Goal: Information Seeking & Learning: Learn about a topic

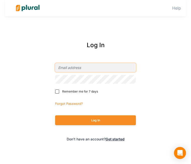
type input "[EMAIL_ADDRESS][PERSON_NAME][DOMAIN_NAME]"
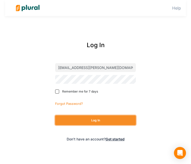
click at [86, 119] on button "Log In" at bounding box center [95, 120] width 81 height 10
